Goal: Find specific page/section: Find specific page/section

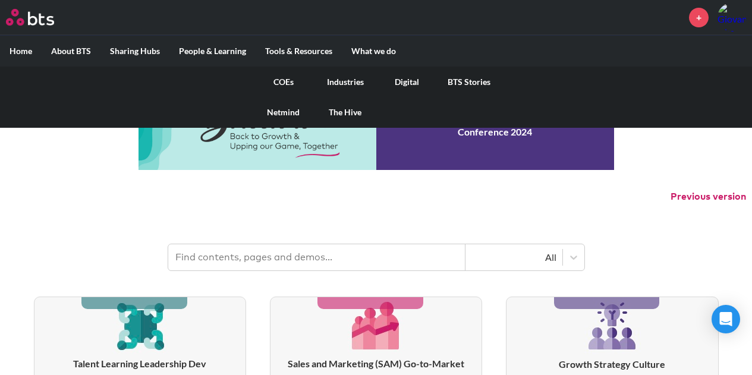
click at [285, 81] on link "COEs" at bounding box center [284, 82] width 62 height 31
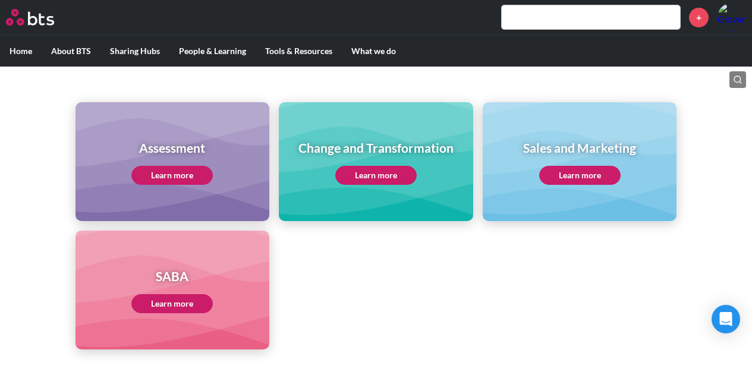
scroll to position [492, 0]
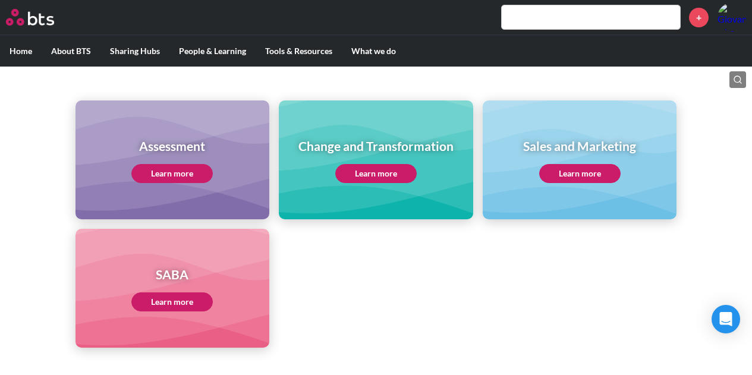
click at [372, 169] on link "Learn more" at bounding box center [375, 173] width 81 height 19
